Goal: Information Seeking & Learning: Learn about a topic

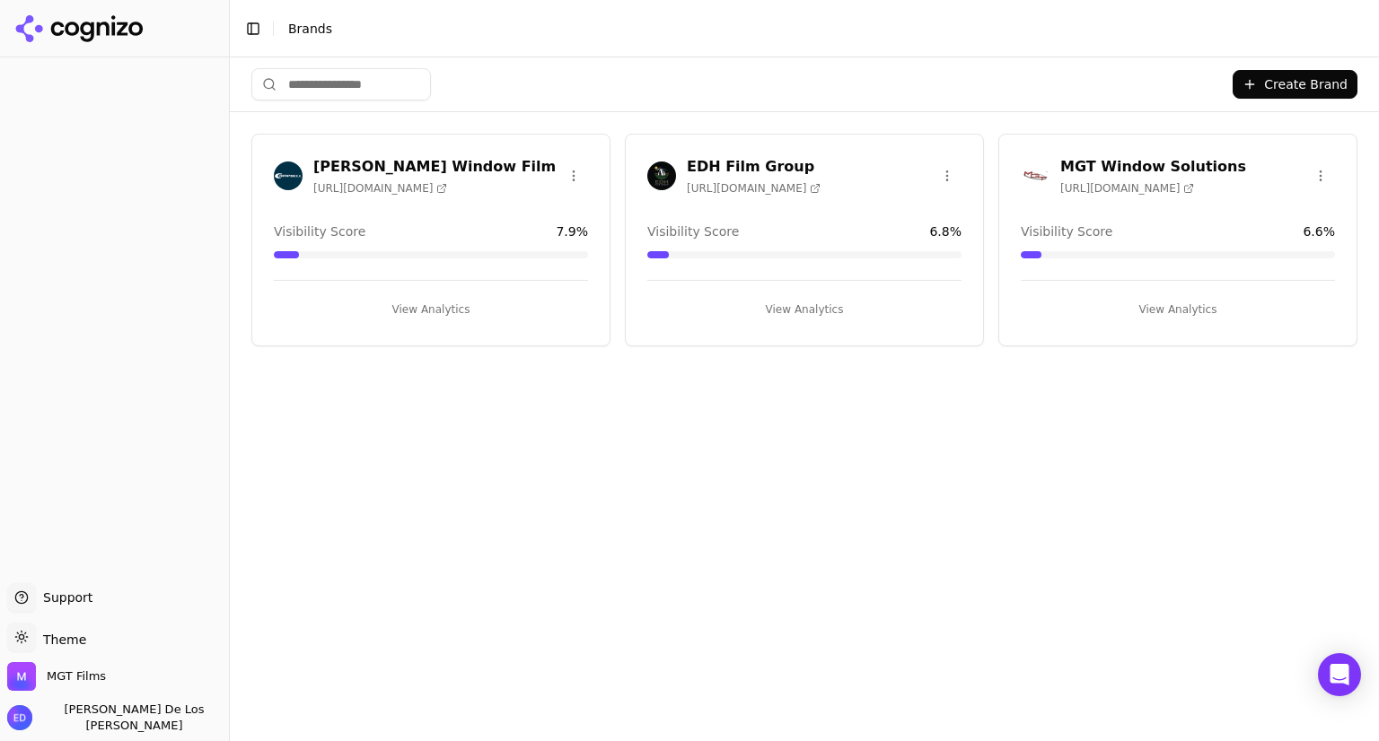
click at [1127, 183] on span "[URL][DOMAIN_NAME]" at bounding box center [1127, 188] width 134 height 14
click at [1160, 308] on button "View Analytics" at bounding box center [1178, 309] width 314 height 29
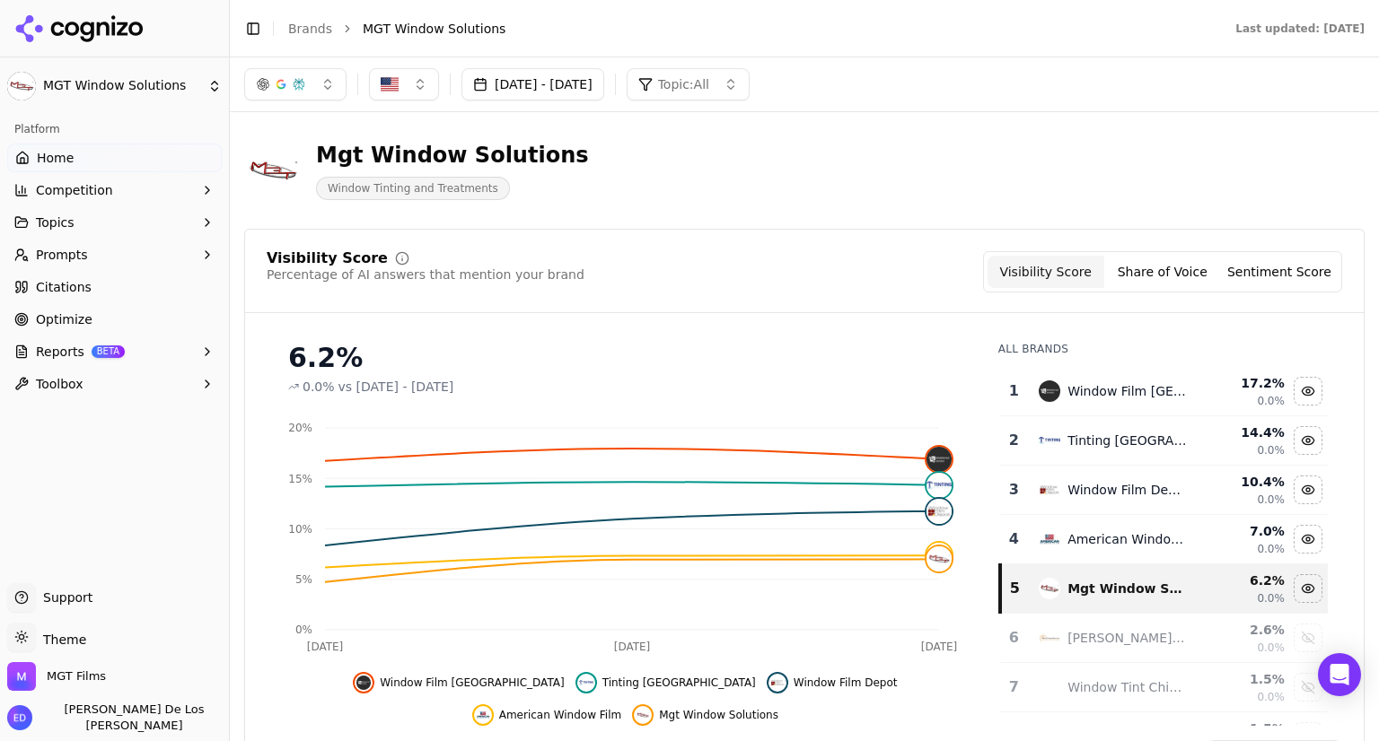
click at [1261, 277] on button "Sentiment Score" at bounding box center [1279, 272] width 117 height 32
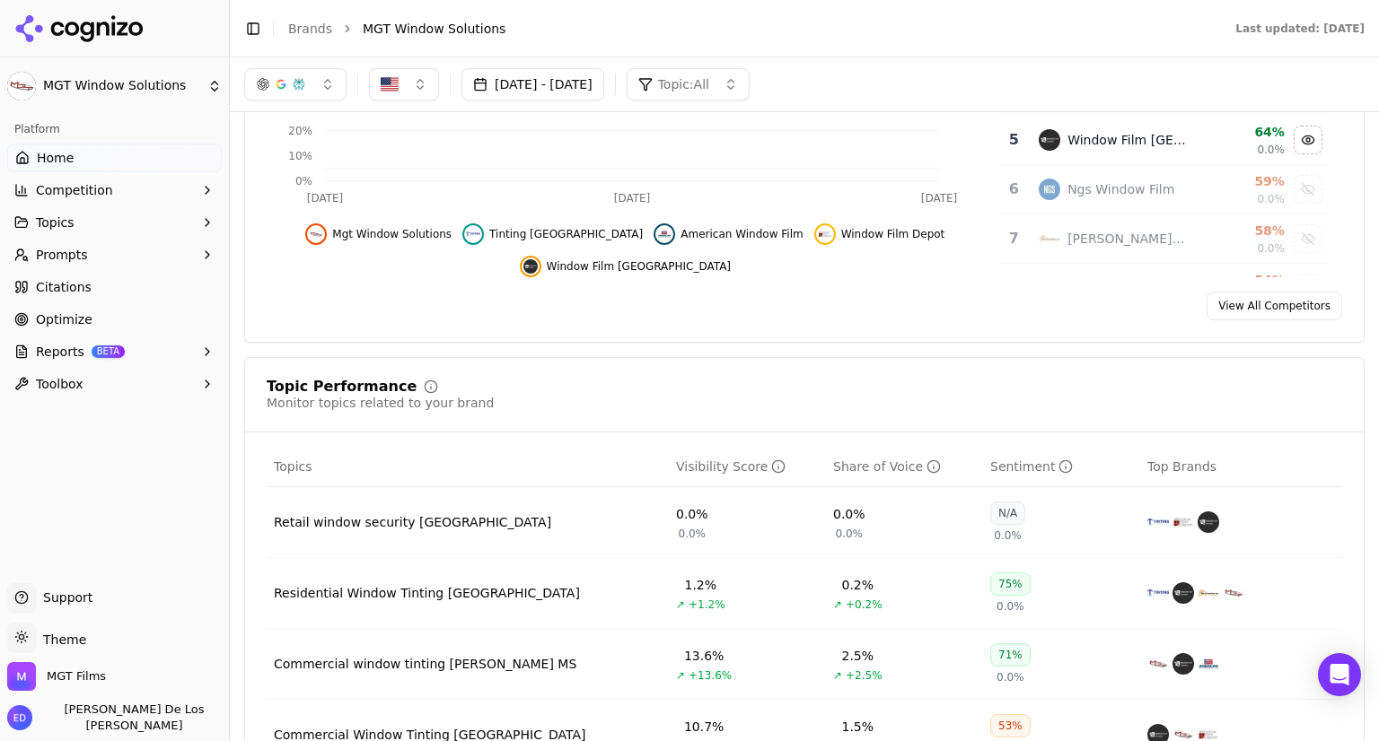
scroll to position [359, 0]
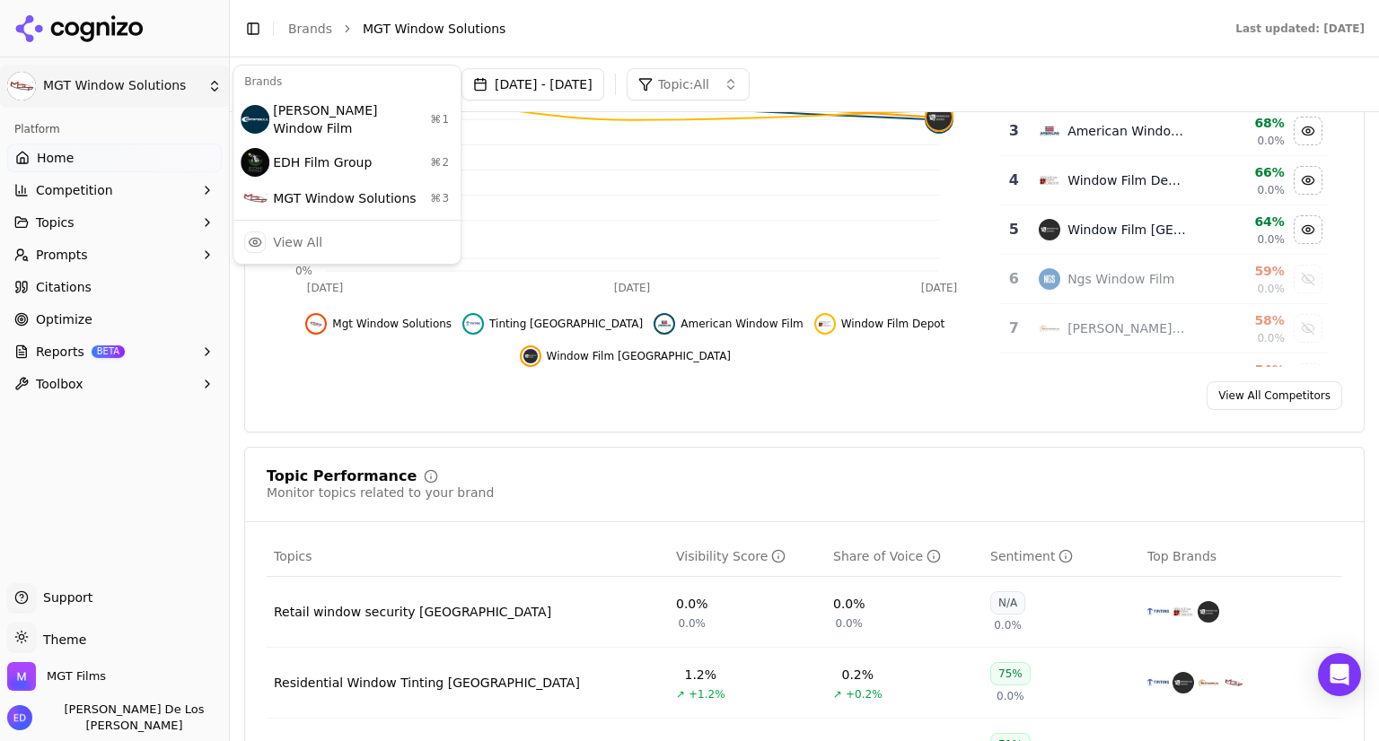
click at [209, 85] on html "MGT Window Solutions Platform Home Competition Topics Prompts Citations Optimiz…" at bounding box center [689, 370] width 1379 height 741
click at [275, 371] on html "MGT Window Solutions Platform Home Competition Topics Prompts Citations Optimiz…" at bounding box center [689, 370] width 1379 height 741
